Goal: Information Seeking & Learning: Learn about a topic

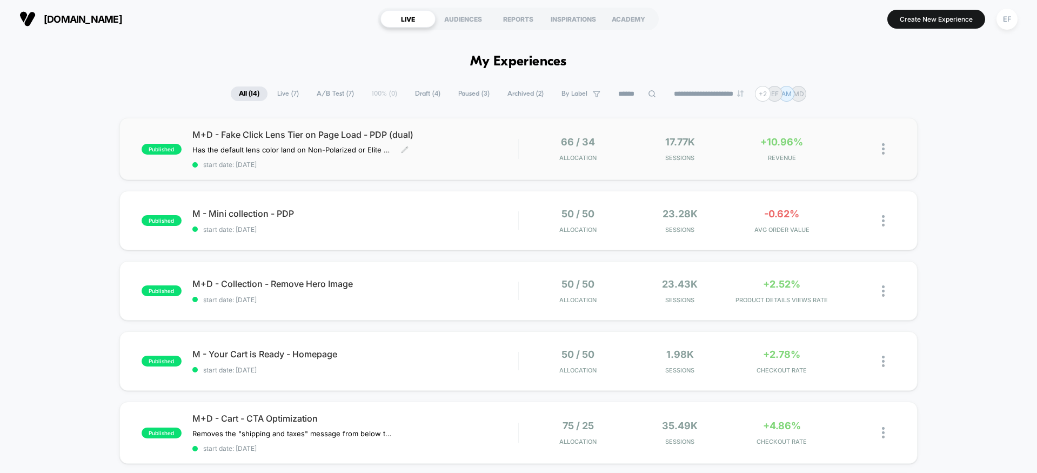
click at [488, 147] on div "M+D - Fake Click Lens Tier on Page Load - PDP (dual) Has the default lens color…" at bounding box center [355, 148] width 326 height 39
